Goal: Information Seeking & Learning: Learn about a topic

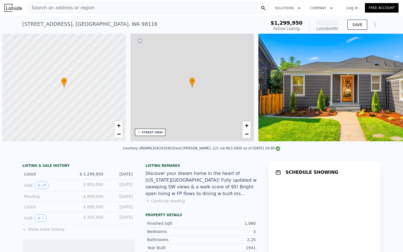
scroll to position [0, 2]
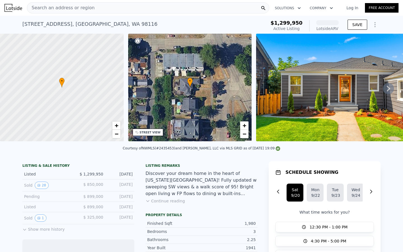
click at [91, 11] on div "Search an address or region" at bounding box center [148, 7] width 242 height 11
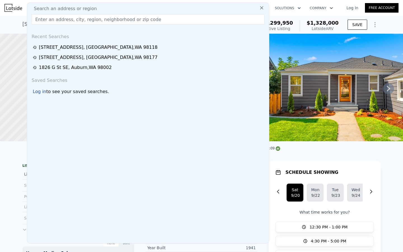
click at [75, 22] on input "text" at bounding box center [148, 19] width 233 height 10
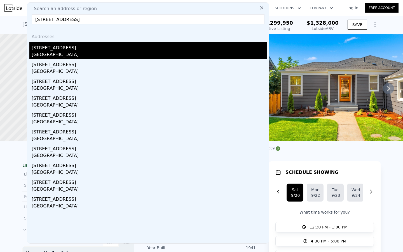
type input "[STREET_ADDRESS]"
click at [51, 47] on div "[STREET_ADDRESS]" at bounding box center [149, 46] width 235 height 9
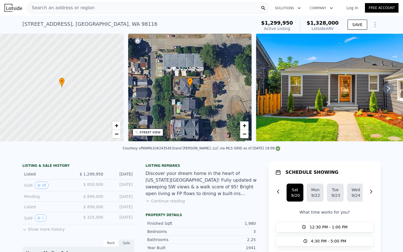
click at [104, 8] on div "Search an address or region" at bounding box center [148, 7] width 242 height 11
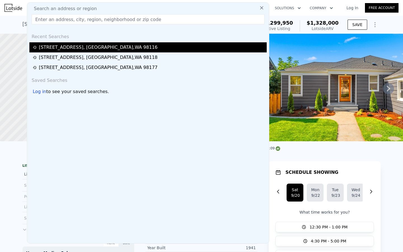
click at [93, 47] on div "[STREET_ADDRESS]" at bounding box center [98, 47] width 119 height 7
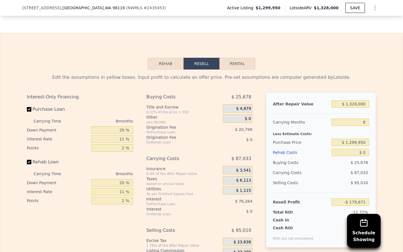
scroll to position [860, 0]
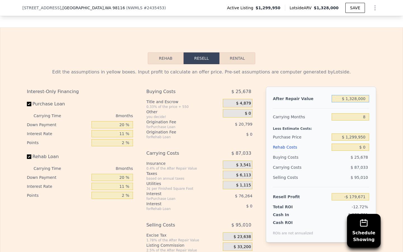
click at [353, 95] on input "$ 1,328,000" at bounding box center [351, 98] width 38 height 7
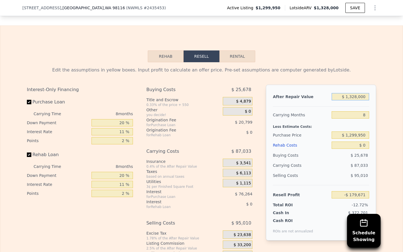
scroll to position [861, 0]
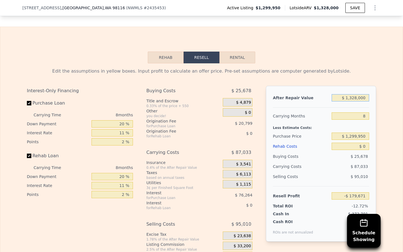
type input "$ 1"
type input "-$ 1,409,669"
type input "$ 12"
type input "-$ 1,409,658"
type input "$ 129"
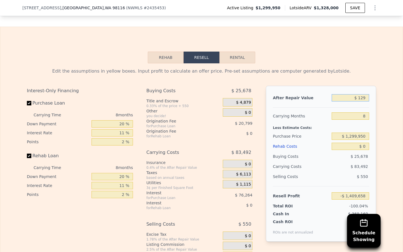
type input "-$ 1,409,549"
type input "$ 1,299"
type input "-$ 1,408,465"
type input "$ 12,990"
type input "-$ 1,397,639"
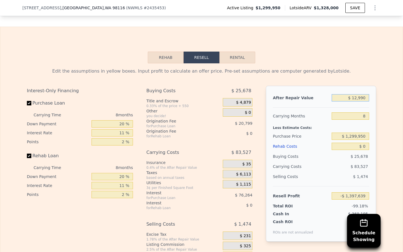
type input "$ 129,900"
type input "-$ 1,289,357"
type input "$ 1,299,000"
type input "-$ 206,532"
type input "$ 1,299,000"
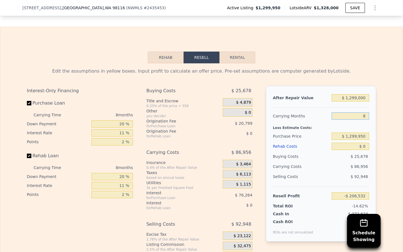
click at [366, 112] on input "8" at bounding box center [351, 115] width 38 height 7
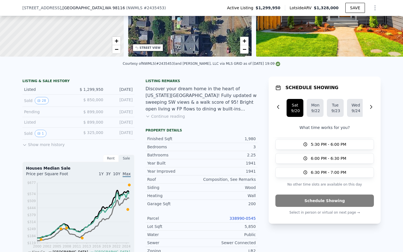
scroll to position [57, 0]
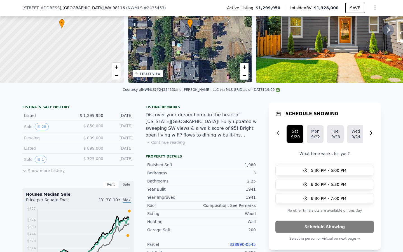
type input "8"
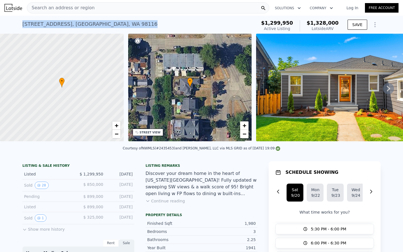
drag, startPoint x: 114, startPoint y: 24, endPoint x: 21, endPoint y: 24, distance: 92.9
click at [21, 24] on div "[STREET_ADDRESS] Active at $1.300m (~ARV $1.328m ) $1,299,950 Active Listing $1…" at bounding box center [201, 25] width 403 height 18
copy div "[STREET_ADDRESS]"
type input "$ 1,328,000"
type input "-$ 179,671"
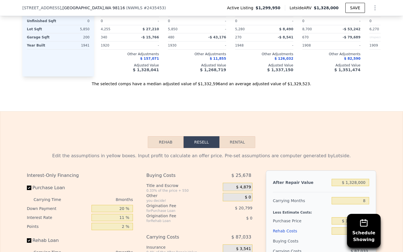
scroll to position [812, 0]
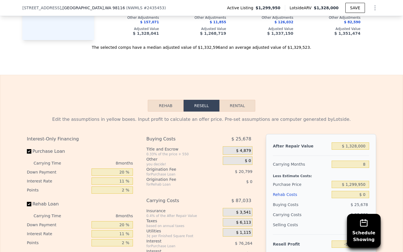
click at [363, 162] on div "8" at bounding box center [351, 164] width 38 height 10
click at [365, 160] on input "8" at bounding box center [351, 163] width 38 height 7
type input "8"
type input "6"
type input "-$ 157,913"
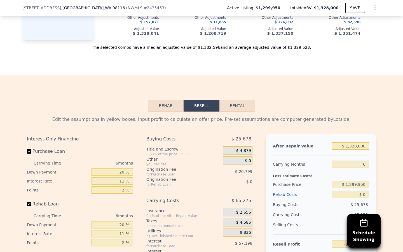
type input "6"
click at [355, 142] on input "$ 1,328,000" at bounding box center [351, 145] width 38 height 7
type input "$ 1"
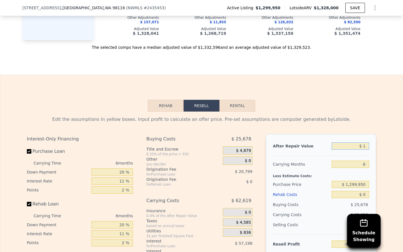
type input "-$ 1,388,796"
type input "$ 12"
type input "-$ 1,388,785"
type input "$ 129"
type input "-$ 1,388,676"
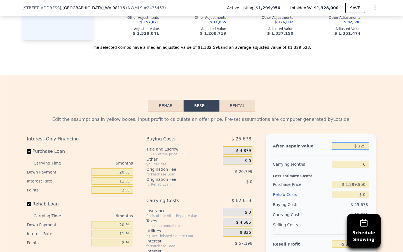
type input "$ 1,299"
type input "-$ 1,387,592"
type input "$ 12,990"
type input "-$ 1,376,757"
type input "$ 129,900"
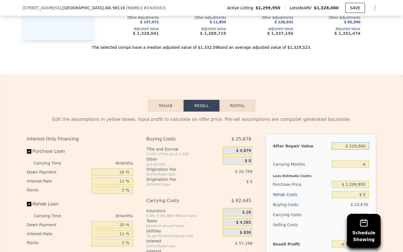
type input "-$ 1,268,398"
type input "$ 1,299,000"
type input "-$ 184,793"
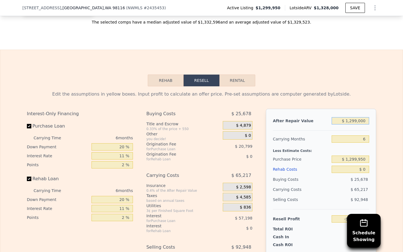
scroll to position [839, 0]
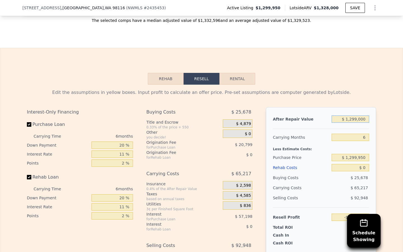
type input "$ 1,299,000"
click at [353, 154] on input "$ 1,299,950" at bounding box center [351, 157] width 38 height 7
type input "$ 850,000"
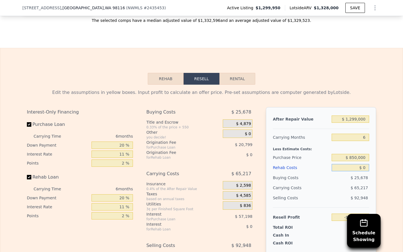
click at [360, 164] on input "$ 0" at bounding box center [351, 167] width 38 height 7
type input "$ 293,654"
click at [367, 164] on input "$ 0" at bounding box center [351, 167] width 38 height 7
type input "$ 1"
type input "$ 293,653"
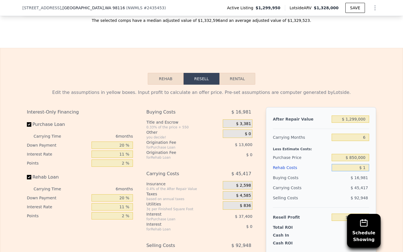
type input "$ 15"
type input "$ 293,639"
type input "$ 150"
type input "$ 293,496"
type input "$ 1,500"
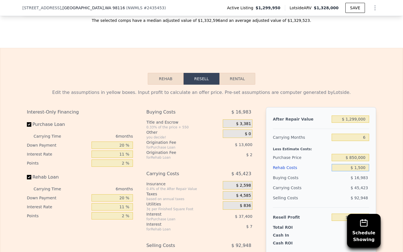
type input "$ 292,064"
type input "$ 15,000"
type input "$ 277,754"
type input "$ 150,000"
type input "$ 134,654"
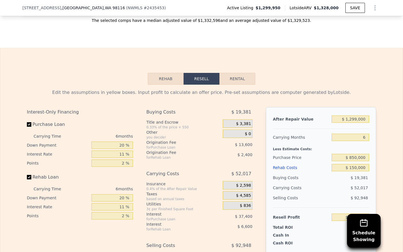
click at [325, 176] on div "Buying Costs" at bounding box center [301, 177] width 57 height 10
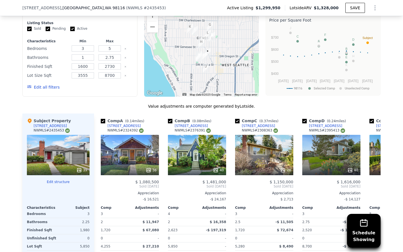
scroll to position [562, 0]
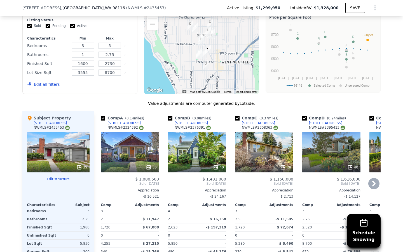
click at [374, 181] on icon at bounding box center [373, 184] width 3 height 6
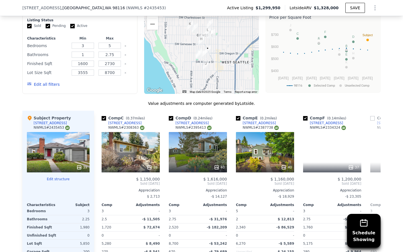
scroll to position [0, 134]
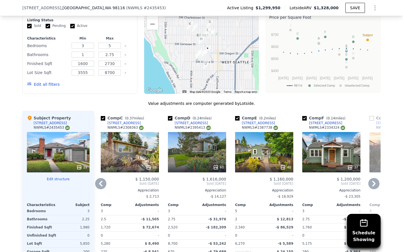
click at [374, 178] on icon at bounding box center [373, 183] width 11 height 11
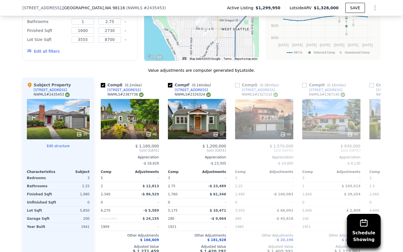
scroll to position [594, 0]
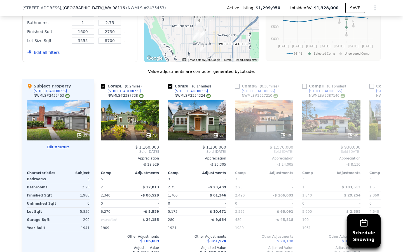
drag, startPoint x: 189, startPoint y: 42, endPoint x: 186, endPoint y: 57, distance: 14.8
click at [186, 57] on div "We found 12 sales that match your search Listings provided by NWMLS Filters Map…" at bounding box center [201, 111] width 358 height 314
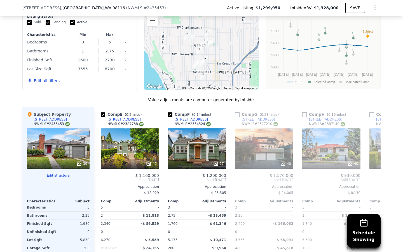
scroll to position [566, 0]
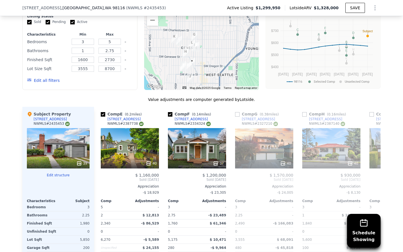
drag, startPoint x: 197, startPoint y: 70, endPoint x: 183, endPoint y: 72, distance: 14.8
click at [183, 72] on div at bounding box center [201, 45] width 115 height 90
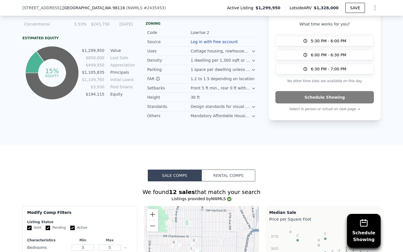
scroll to position [408, 0]
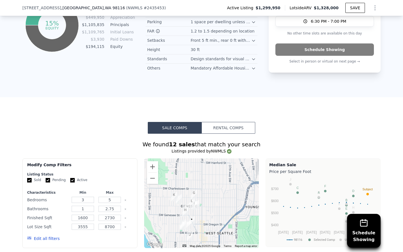
click at [236, 125] on button "Rental Comps" at bounding box center [228, 128] width 54 height 12
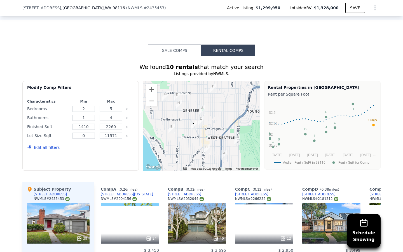
scroll to position [467, 0]
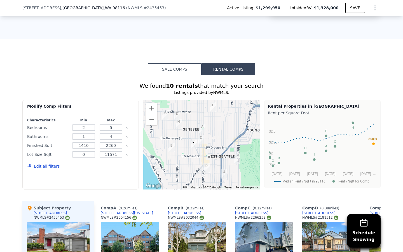
click at [177, 65] on button "Sale Comps" at bounding box center [175, 69] width 54 height 12
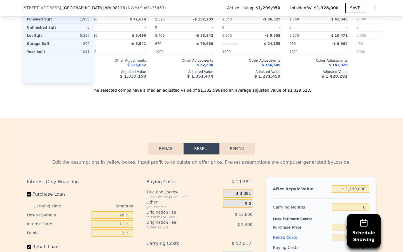
scroll to position [841, 0]
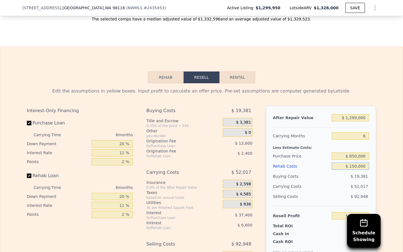
drag, startPoint x: 368, startPoint y: 160, endPoint x: 343, endPoint y: 160, distance: 25.5
click at [343, 162] on input "$ 150,000" at bounding box center [351, 165] width 38 height 7
type input "$ 2"
type input "$ 293,652"
type input "$ 20"
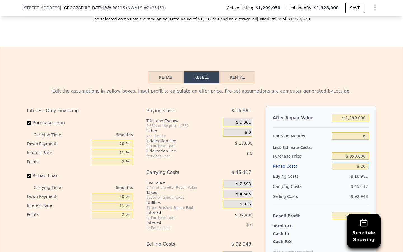
type input "$ 293,634"
type input "$ 200"
type input "$ 293,445"
type input "$ 2,000"
type input "$ 291,532"
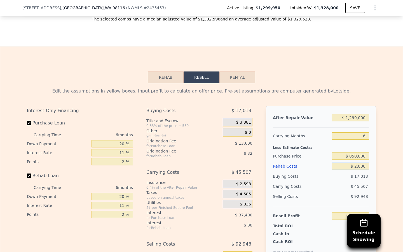
type input "$ 20,000"
type input "$ 272,452"
type input "$ 200,000"
type input "$ 81,652"
type input "$ 200,000"
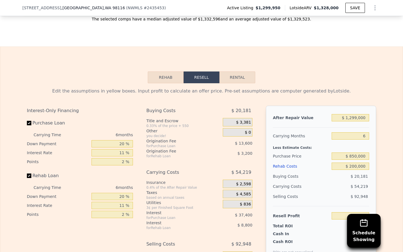
click at [315, 191] on div "Selling Costs" at bounding box center [301, 196] width 57 height 10
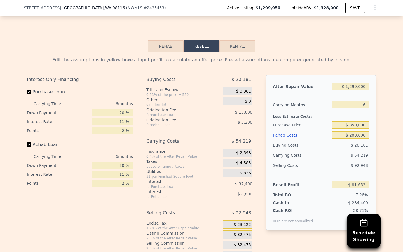
scroll to position [873, 0]
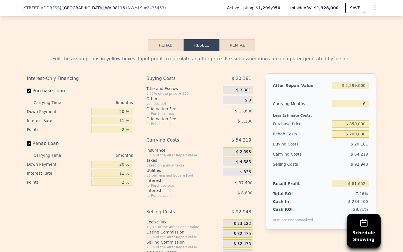
click at [366, 100] on input "6" at bounding box center [351, 103] width 38 height 7
type input "7"
type input "$ 72,615"
type input "7"
click at [335, 149] on div "$ 63,256" at bounding box center [339, 154] width 59 height 10
